Goal: Task Accomplishment & Management: Manage account settings

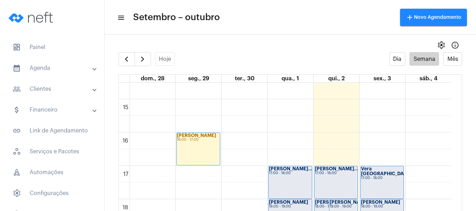
scroll to position [549, 0]
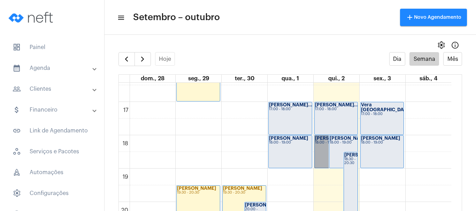
click at [325, 156] on link "[PERSON_NAME] 18:00 - 19:00" at bounding box center [328, 151] width 29 height 33
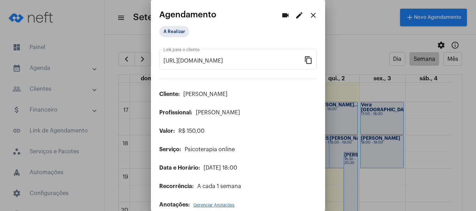
click at [295, 15] on mat-icon "edit" at bounding box center [299, 15] width 8 height 8
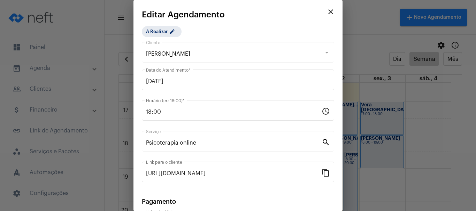
scroll to position [88, 0]
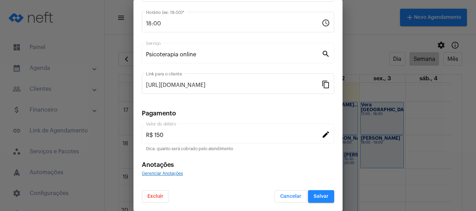
click at [147, 192] on button "Excluir" at bounding box center [155, 196] width 27 height 13
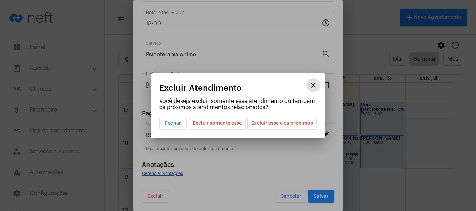
click at [212, 122] on span "Excluir somente esse" at bounding box center [217, 124] width 49 height 12
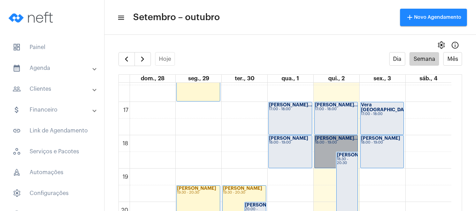
click at [321, 146] on link "[PERSON_NAME]... 18:00 - 19:00" at bounding box center [336, 151] width 44 height 33
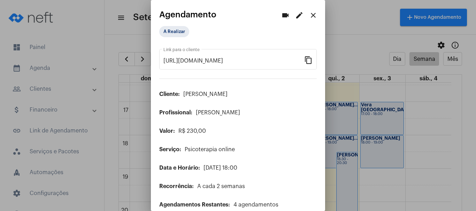
click at [309, 13] on mat-icon "close" at bounding box center [313, 15] width 8 height 8
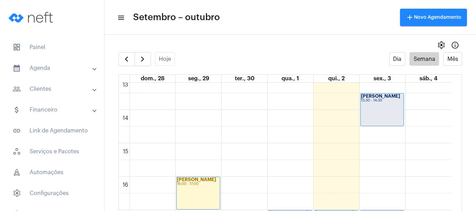
scroll to position [549, 0]
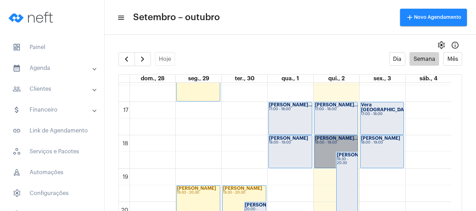
click at [323, 157] on link "[PERSON_NAME]... 18:00 - 19:00" at bounding box center [336, 151] width 44 height 33
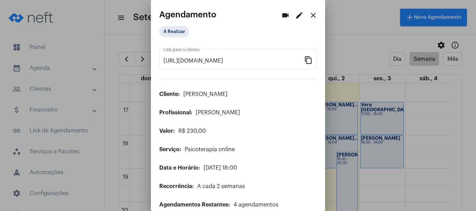
click at [295, 14] on mat-icon "edit" at bounding box center [299, 15] width 8 height 8
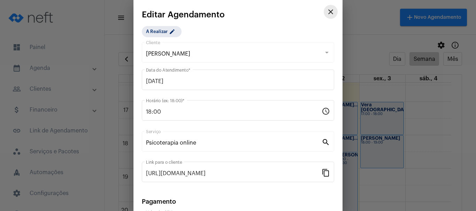
click at [326, 12] on mat-icon "close" at bounding box center [330, 12] width 8 height 8
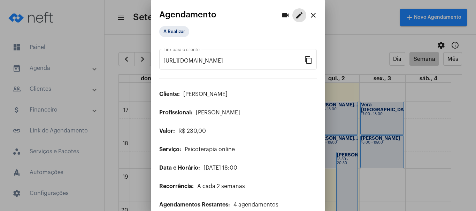
click at [295, 15] on mat-icon "edit" at bounding box center [299, 15] width 8 height 8
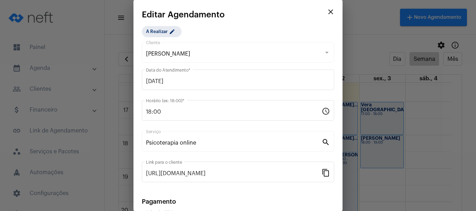
scroll to position [88, 0]
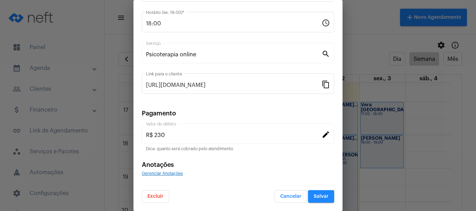
click at [155, 201] on button "Excluir" at bounding box center [155, 196] width 27 height 13
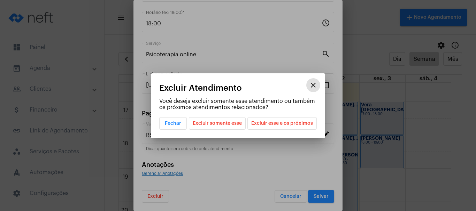
click at [268, 123] on span "Excluir esse e os próximos" at bounding box center [282, 124] width 62 height 12
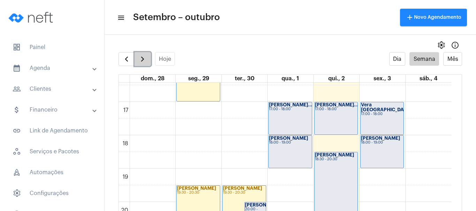
click at [147, 57] on span "button" at bounding box center [142, 59] width 8 height 8
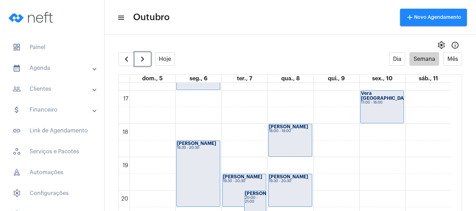
scroll to position [549, 0]
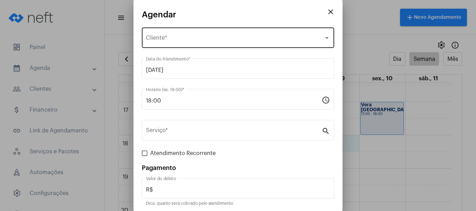
click at [182, 41] on span "Selecione o Cliente" at bounding box center [235, 39] width 178 height 6
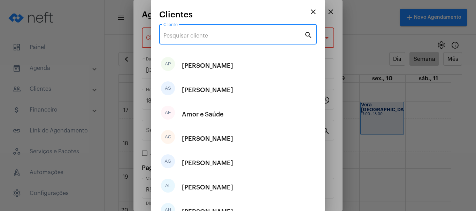
click at [188, 37] on input "Cliente" at bounding box center [233, 36] width 141 height 6
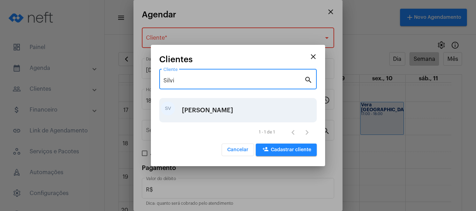
type input "Silvi"
click at [193, 112] on div "[PERSON_NAME]" at bounding box center [207, 110] width 51 height 21
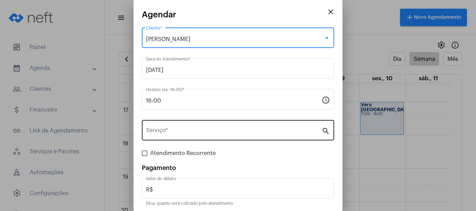
click at [157, 133] on input "Serviço *" at bounding box center [234, 132] width 176 height 6
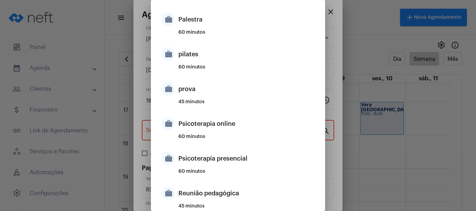
scroll to position [383, 0]
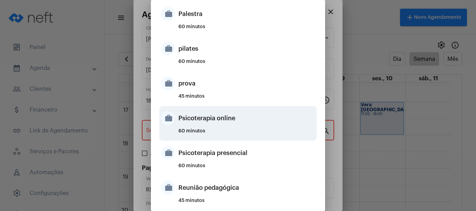
click at [189, 122] on div "Psicoterapia online" at bounding box center [246, 118] width 137 height 21
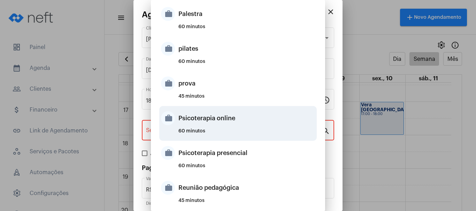
type input "Psicoterapia online"
type input "R$ 150"
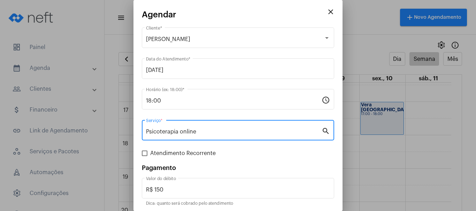
click at [145, 155] on span at bounding box center [145, 154] width 6 height 6
click at [145, 156] on input "Atendimento Recorrente" at bounding box center [144, 156] width 0 height 0
checkbox input "true"
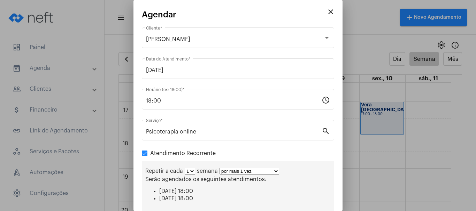
click at [192, 172] on select "1 2 3 4 5 6 7 8" at bounding box center [190, 171] width 10 height 7
click at [272, 170] on select "por mais 1 vez por mais 2 vezes por mais 3 vezes por mais 4 vezes por mais 5 ve…" at bounding box center [249, 171] width 60 height 7
select select "9: 10"
click at [219, 168] on select "por mais 1 vez por mais 2 vezes por mais 3 vezes por mais 4 vezes por mais 5 ve…" at bounding box center [249, 171] width 60 height 7
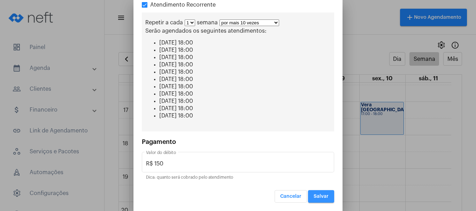
click at [317, 197] on span "Salvar" at bounding box center [320, 196] width 15 height 5
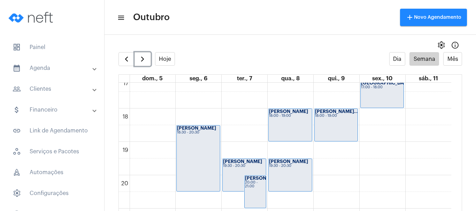
scroll to position [514, 0]
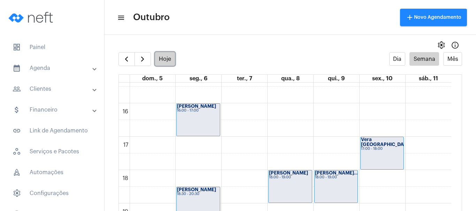
click at [171, 56] on button "Hoje" at bounding box center [165, 59] width 20 height 14
